Goal: Transaction & Acquisition: Purchase product/service

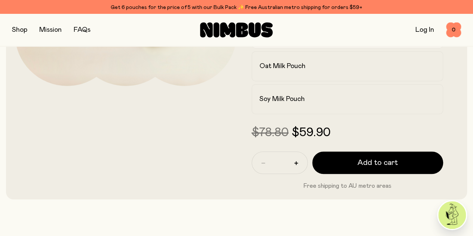
scroll to position [196, 0]
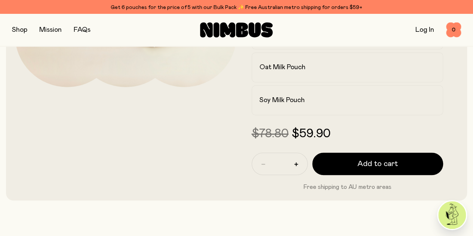
click at [422, 28] on link "Log In" at bounding box center [425, 30] width 19 height 7
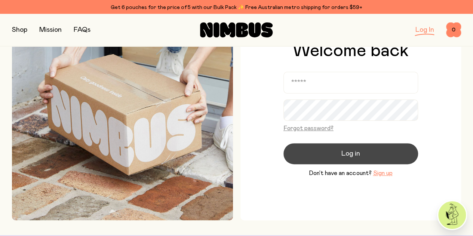
scroll to position [55, 0]
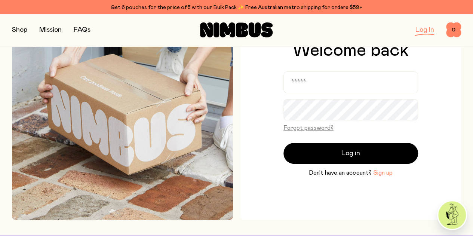
click at [382, 172] on button "Sign up" at bounding box center [382, 172] width 19 height 9
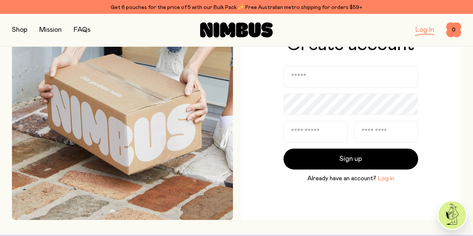
click at [382, 180] on button "Log in" at bounding box center [386, 178] width 16 height 9
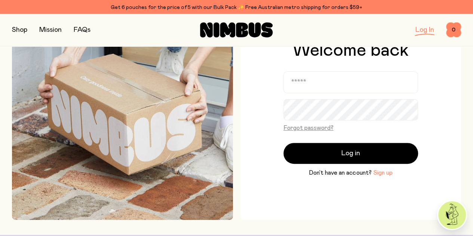
click at [382, 173] on button "Sign up" at bounding box center [382, 172] width 19 height 9
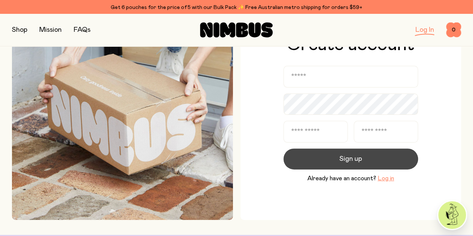
click at [354, 155] on span "Sign up" at bounding box center [351, 159] width 22 height 10
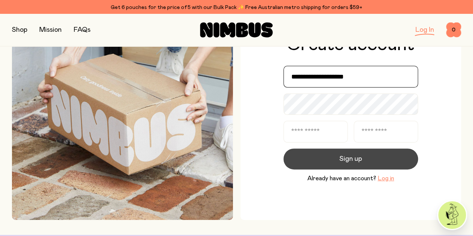
type input "**********"
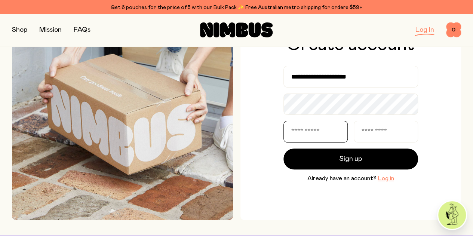
type input "**********"
type input "*******"
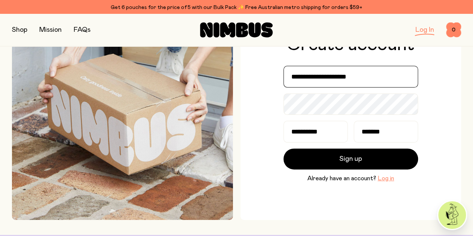
type input "**********"
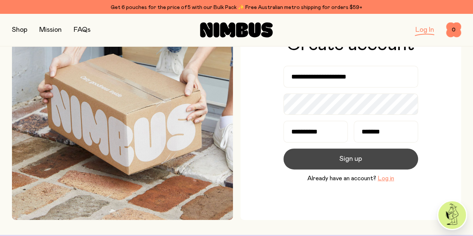
click at [336, 162] on button "Sign up" at bounding box center [351, 159] width 135 height 21
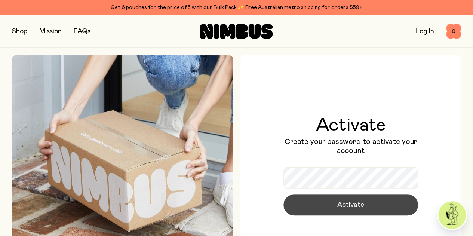
click at [340, 203] on span "Activate" at bounding box center [350, 205] width 27 height 10
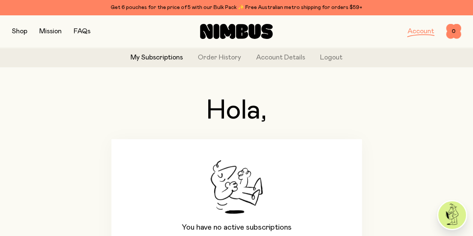
click at [25, 28] on button "button" at bounding box center [19, 31] width 15 height 10
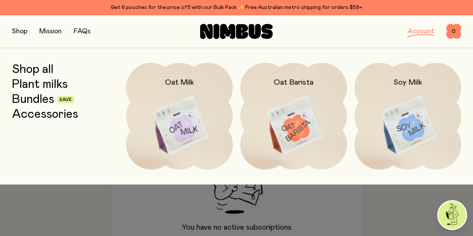
click at [301, 108] on img at bounding box center [294, 125] width 107 height 125
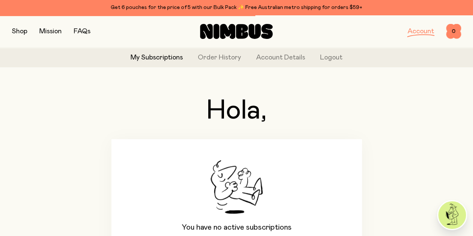
click at [301, 108] on h1 "Hola," at bounding box center [236, 110] width 251 height 27
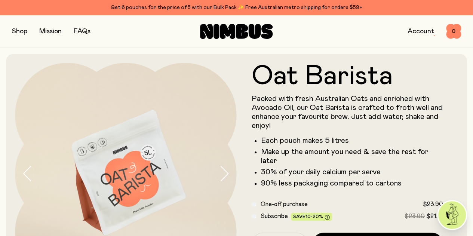
click at [25, 33] on button "button" at bounding box center [19, 31] width 15 height 10
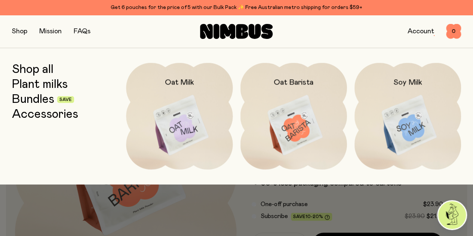
click at [41, 98] on link "Bundles" at bounding box center [33, 99] width 42 height 13
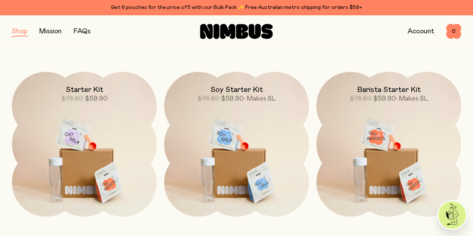
scroll to position [89, 0]
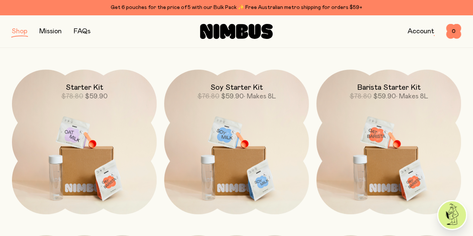
click at [375, 132] on img at bounding box center [389, 155] width 145 height 170
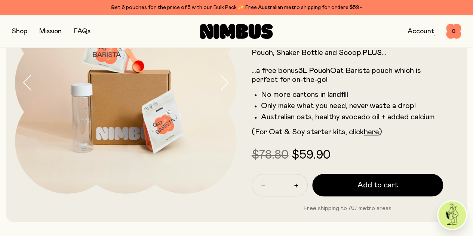
scroll to position [107, 0]
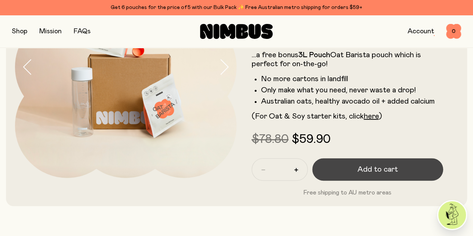
click at [367, 175] on span "Add to cart" at bounding box center [378, 169] width 40 height 10
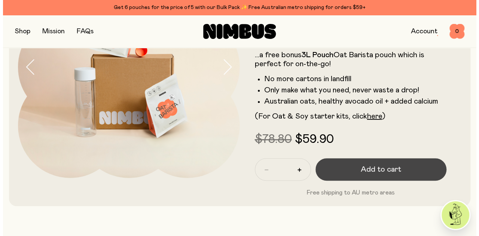
scroll to position [0, 0]
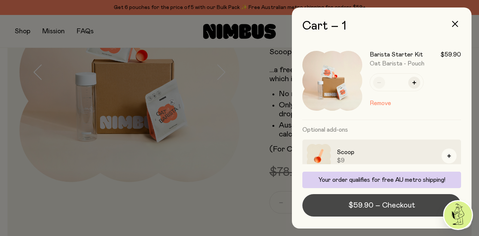
click at [373, 207] on span "$59.90 – Checkout" at bounding box center [381, 205] width 67 height 10
